Goal: Task Accomplishment & Management: Use online tool/utility

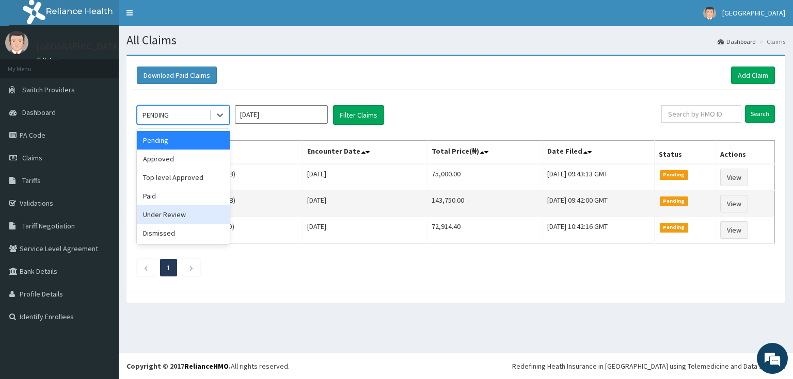
drag, startPoint x: 191, startPoint y: 215, endPoint x: 222, endPoint y: 202, distance: 33.8
click at [191, 215] on div "Under Review" at bounding box center [183, 214] width 93 height 19
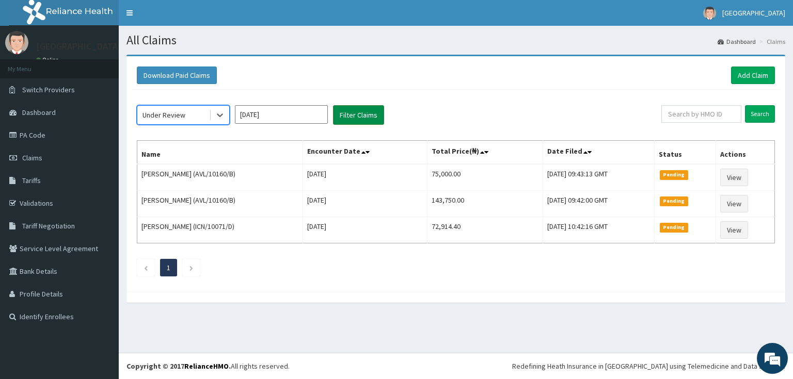
click at [369, 116] on button "Filter Claims" at bounding box center [358, 115] width 51 height 20
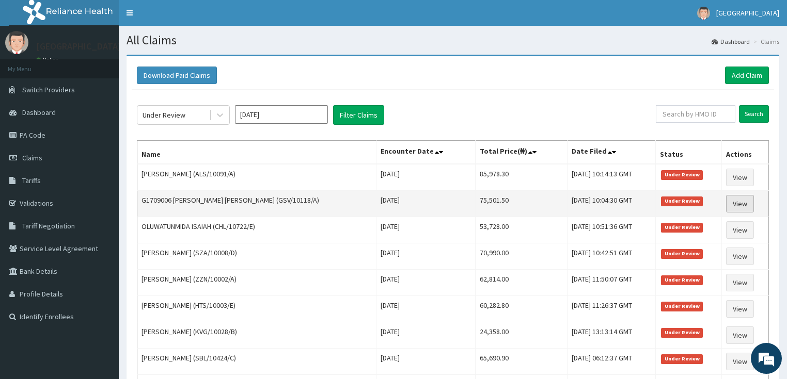
click at [738, 200] on link "View" at bounding box center [740, 204] width 28 height 18
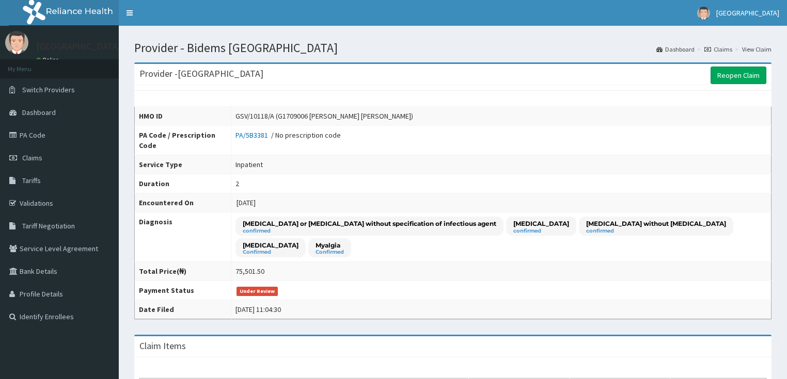
drag, startPoint x: 727, startPoint y: 78, endPoint x: 711, endPoint y: 87, distance: 18.0
click at [727, 78] on link "Reopen Claim" at bounding box center [738, 76] width 56 height 18
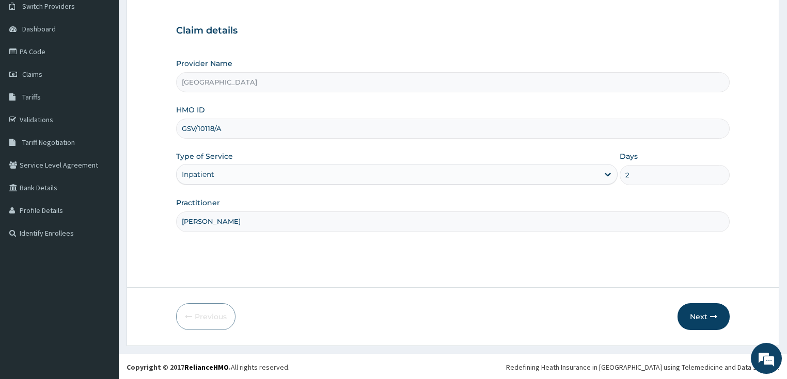
scroll to position [84, 0]
click at [699, 316] on button "Next" at bounding box center [703, 316] width 52 height 27
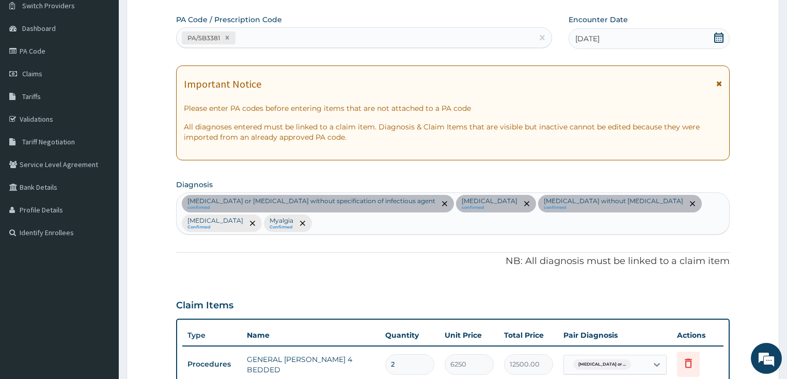
scroll to position [0, 0]
click at [259, 38] on div "PA/5B3381" at bounding box center [355, 37] width 356 height 17
paste input "PA/4DD5D2"
type input "PA/4DD5D2"
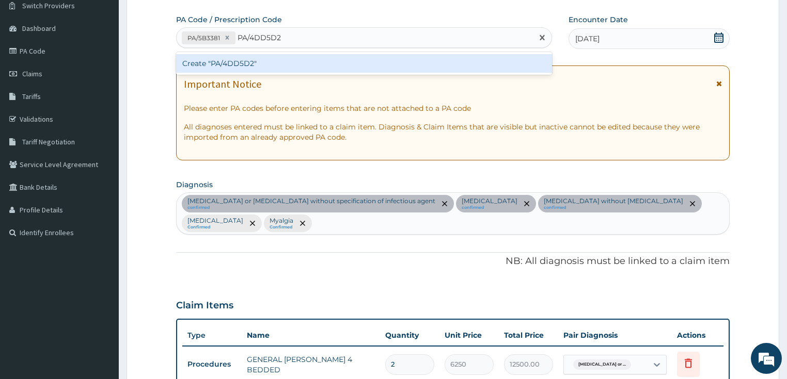
click at [261, 64] on div "Create "PA/4DD5D2"" at bounding box center [364, 63] width 376 height 19
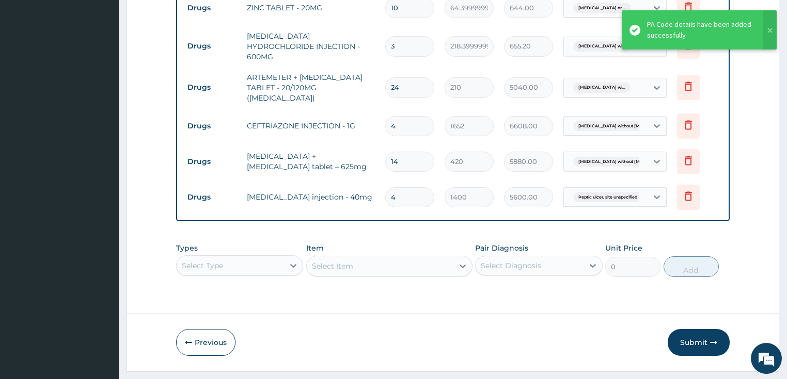
scroll to position [890, 0]
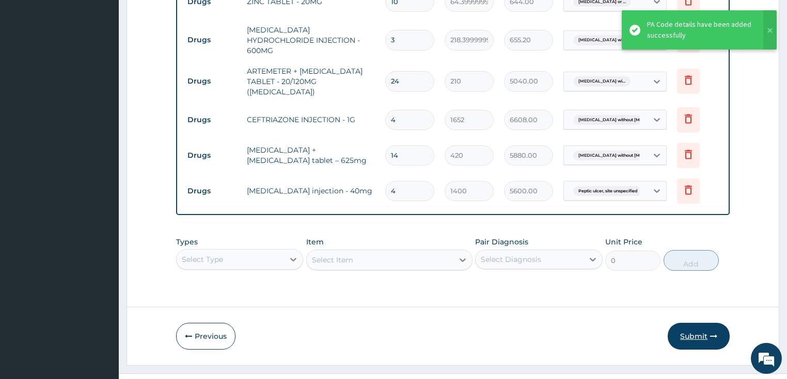
click at [683, 323] on button "Submit" at bounding box center [698, 336] width 62 height 27
